Goal: Use online tool/utility: Utilize a website feature to perform a specific function

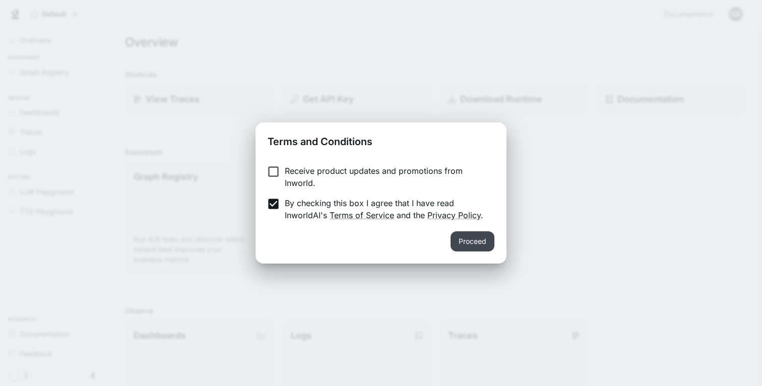
click at [470, 242] on button "Proceed" at bounding box center [473, 241] width 44 height 20
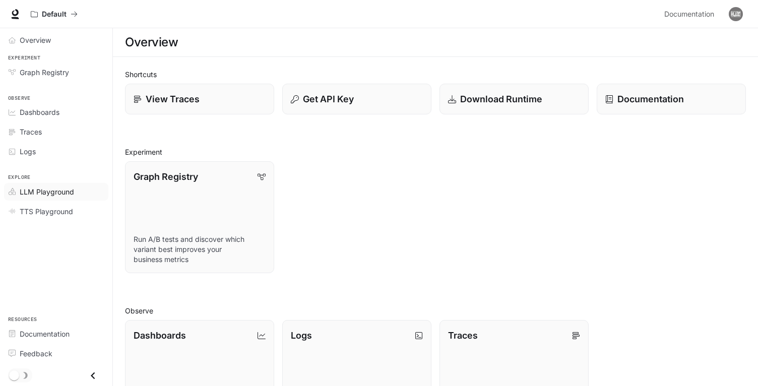
click at [54, 193] on span "LLM Playground" at bounding box center [47, 191] width 54 height 11
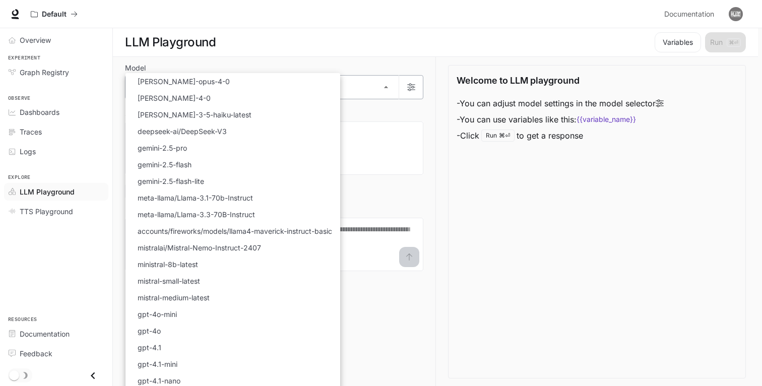
click at [375, 89] on body "Skip to main content Default Documentation Documentation Portal Overview Experi…" at bounding box center [381, 193] width 762 height 387
click at [429, 340] on div at bounding box center [381, 193] width 762 height 386
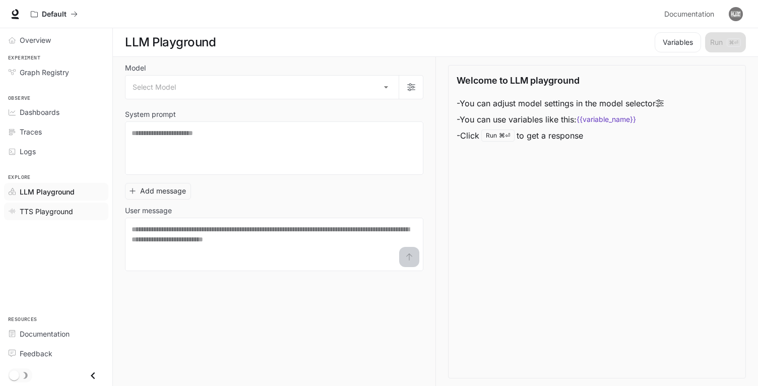
click at [55, 211] on span "TTS Playground" at bounding box center [46, 211] width 53 height 11
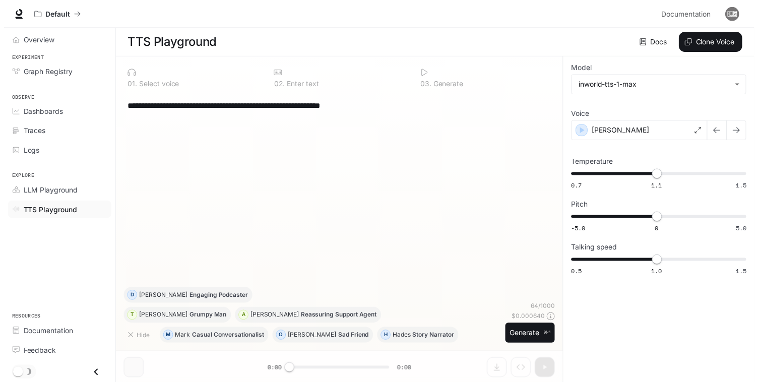
scroll to position [1, 0]
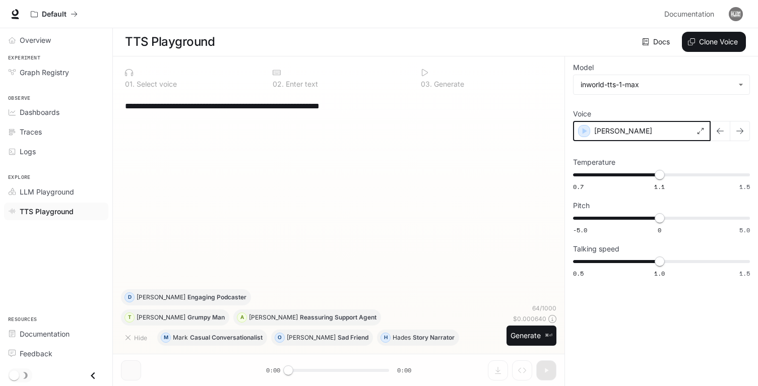
click at [584, 130] on icon "button" at bounding box center [585, 131] width 5 height 6
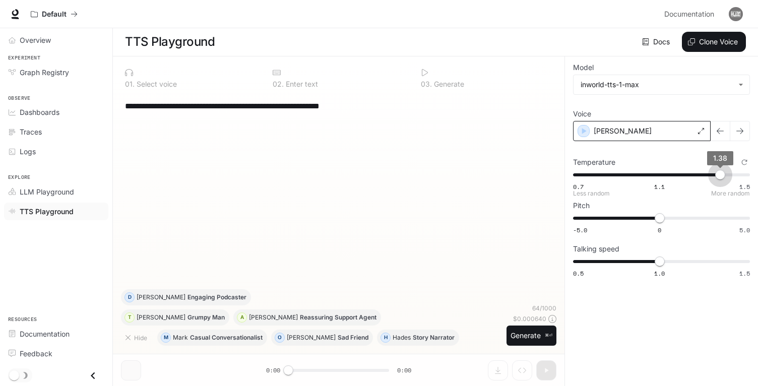
type input "***"
drag, startPoint x: 659, startPoint y: 174, endPoint x: 724, endPoint y: 174, distance: 65.5
click at [724, 174] on span "1.38" at bounding box center [720, 175] width 10 height 10
click at [582, 130] on icon "button" at bounding box center [584, 131] width 10 height 10
click at [704, 134] on div "Alex" at bounding box center [642, 131] width 138 height 20
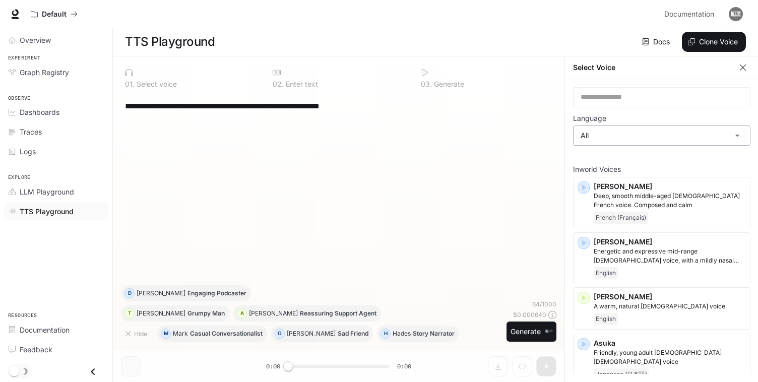
click at [696, 140] on body "**********" at bounding box center [379, 190] width 758 height 383
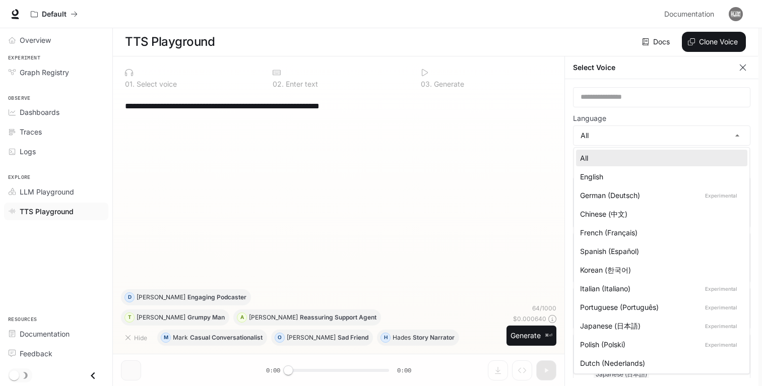
click at [657, 137] on div at bounding box center [381, 193] width 762 height 386
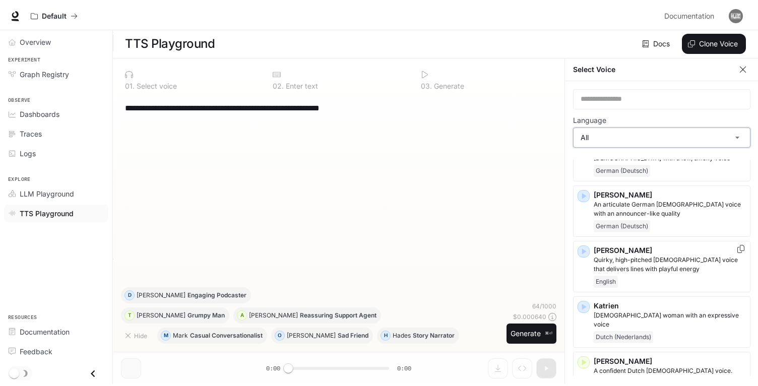
scroll to position [1068, 0]
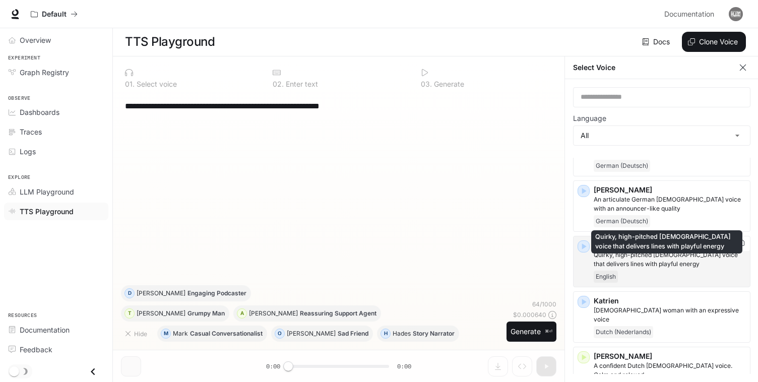
click at [628, 251] on p "Quirky, high-pitched female voice that delivers lines with playful energy" at bounding box center [670, 260] width 152 height 18
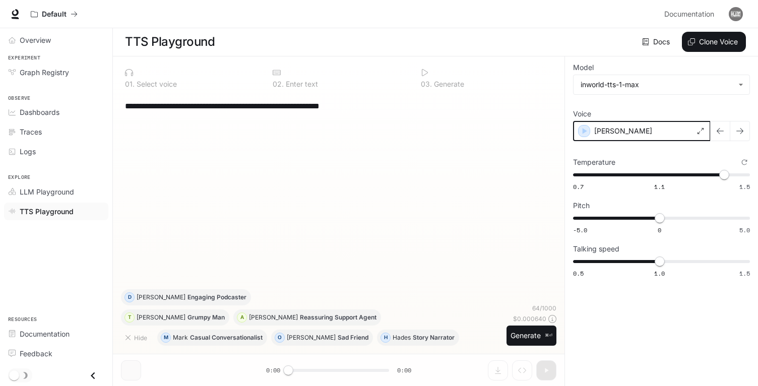
click at [586, 133] on icon "button" at bounding box center [584, 131] width 10 height 10
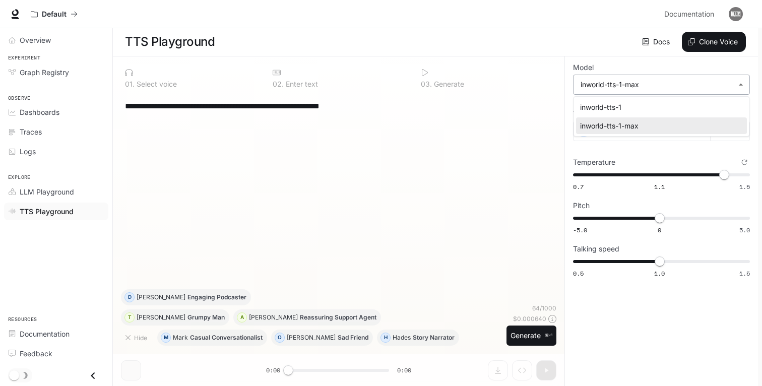
click at [739, 87] on body "**********" at bounding box center [381, 192] width 762 height 387
click at [739, 87] on div at bounding box center [381, 193] width 762 height 386
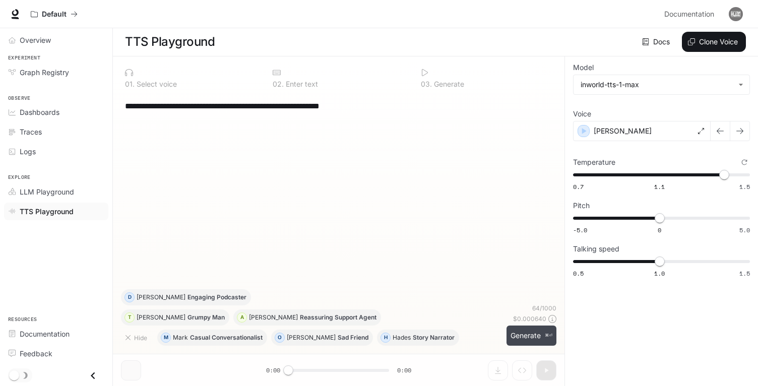
click at [530, 336] on button "Generate ⌘⏎" at bounding box center [532, 336] width 50 height 21
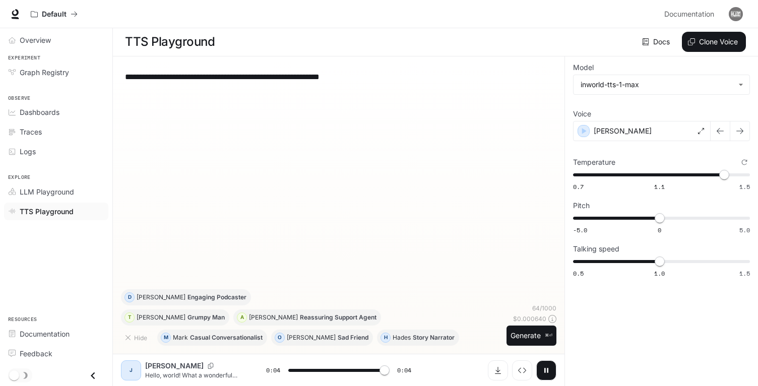
type input "*"
click at [165, 318] on div "Theodore Grumpy Man" at bounding box center [181, 318] width 88 height 6
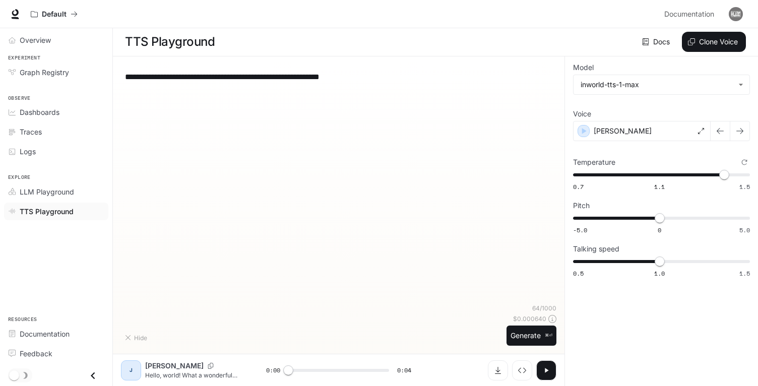
type textarea "**********"
type input "*"
click at [43, 192] on span "LLM Playground" at bounding box center [47, 191] width 54 height 11
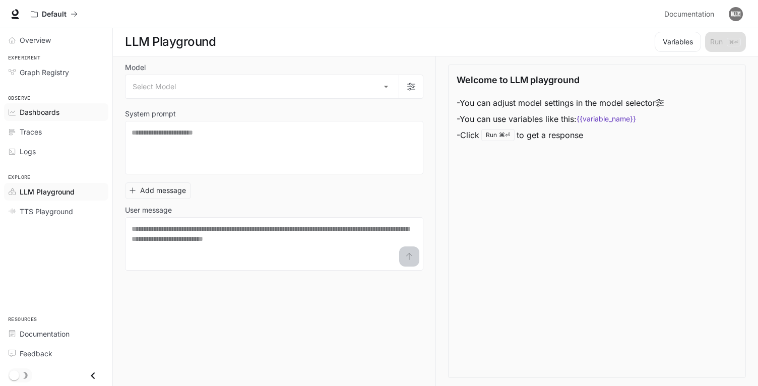
click at [27, 111] on span "Dashboards" at bounding box center [40, 112] width 40 height 11
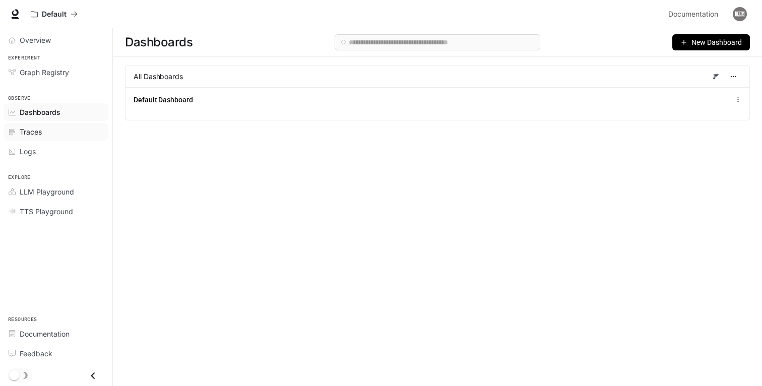
click at [27, 137] on span "Traces" at bounding box center [31, 132] width 22 height 11
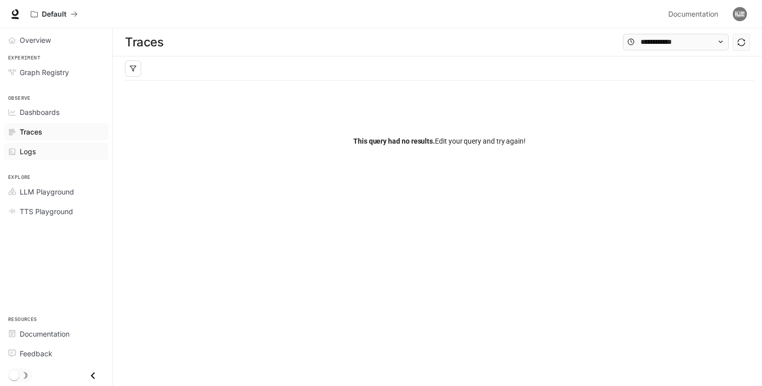
click at [27, 153] on span "Logs" at bounding box center [28, 151] width 16 height 11
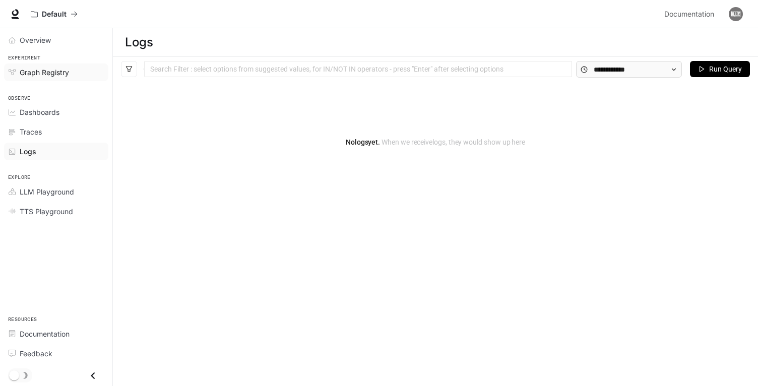
click at [42, 75] on span "Graph Registry" at bounding box center [44, 72] width 49 height 11
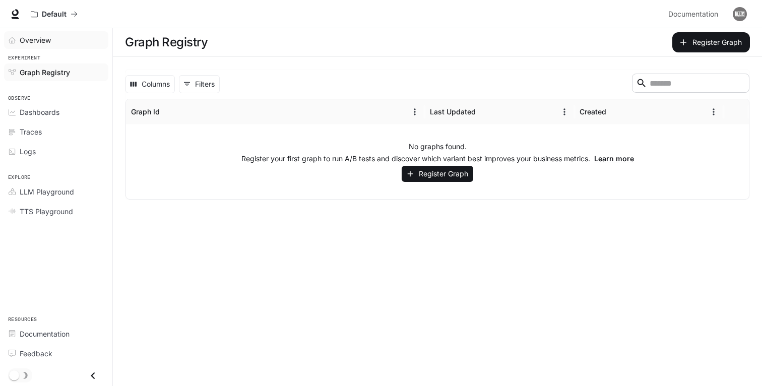
click at [33, 45] on span "Overview" at bounding box center [35, 40] width 31 height 11
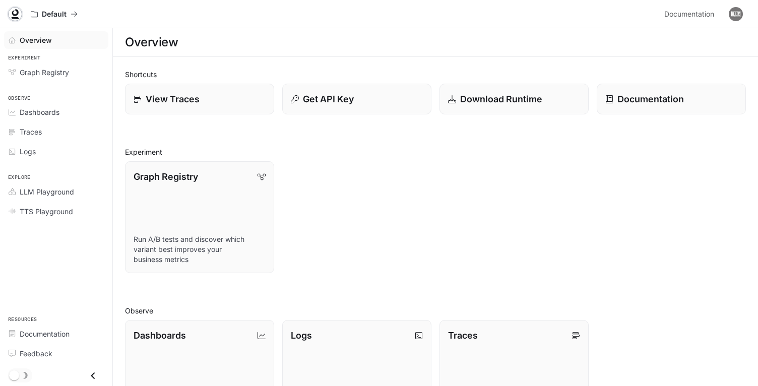
click at [14, 14] on icon at bounding box center [15, 12] width 7 height 7
click at [365, 103] on div "Get API Key" at bounding box center [357, 99] width 134 height 14
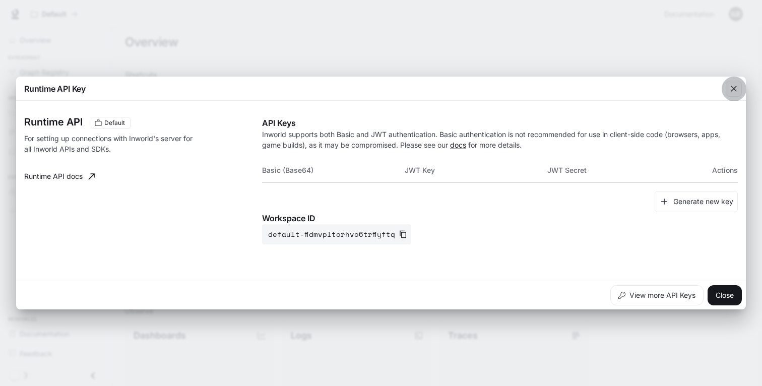
click at [740, 88] on div "button" at bounding box center [734, 89] width 16 height 16
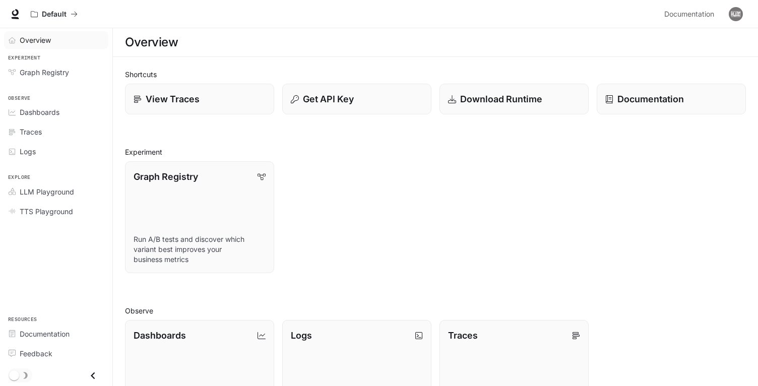
click at [35, 40] on span "Overview" at bounding box center [35, 40] width 31 height 11
click at [59, 198] on link "LLM Playground" at bounding box center [56, 192] width 104 height 18
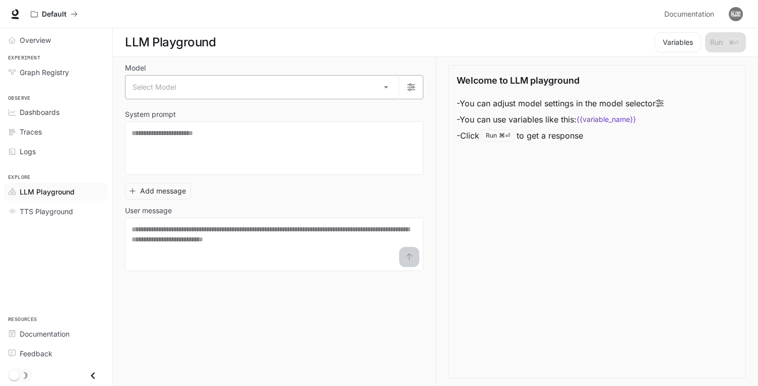
click at [385, 85] on body "Skip to main content Default Documentation Documentation Portal Overview Experi…" at bounding box center [379, 193] width 758 height 387
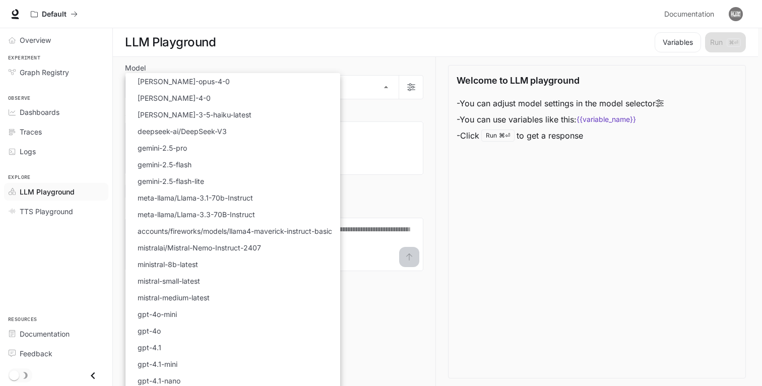
click at [353, 347] on div at bounding box center [381, 193] width 762 height 386
